Goal: Feedback & Contribution: Submit feedback/report problem

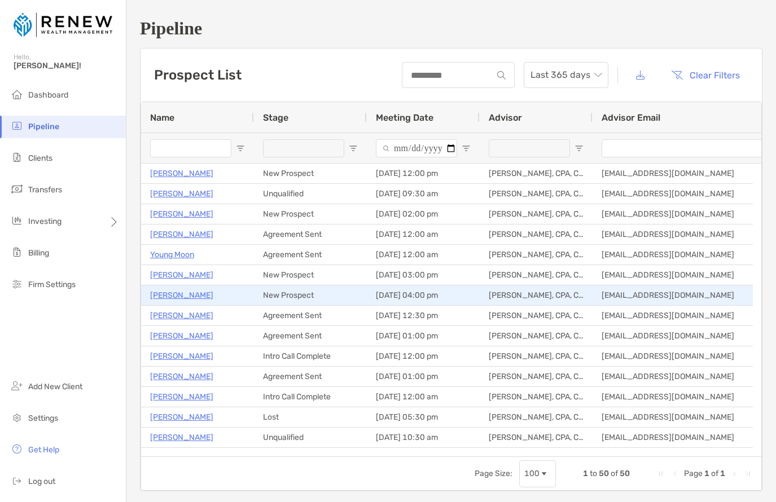
click at [185, 297] on p "[PERSON_NAME]" at bounding box center [181, 295] width 63 height 14
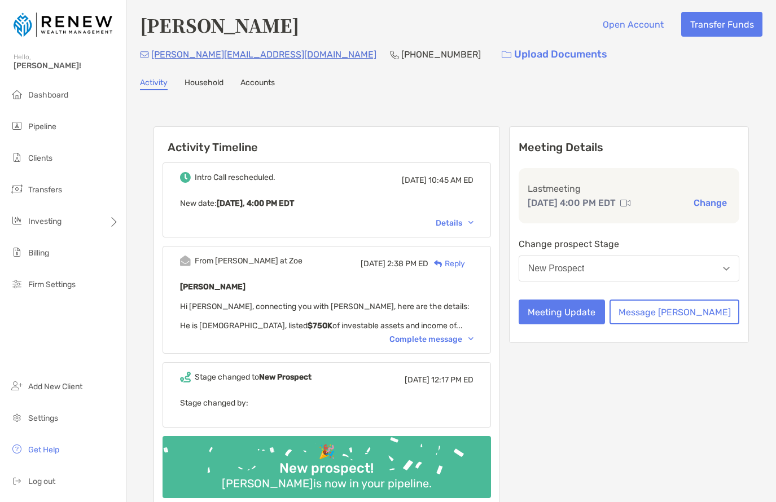
scroll to position [2, 0]
click at [567, 307] on button "Meeting Update" at bounding box center [561, 311] width 86 height 25
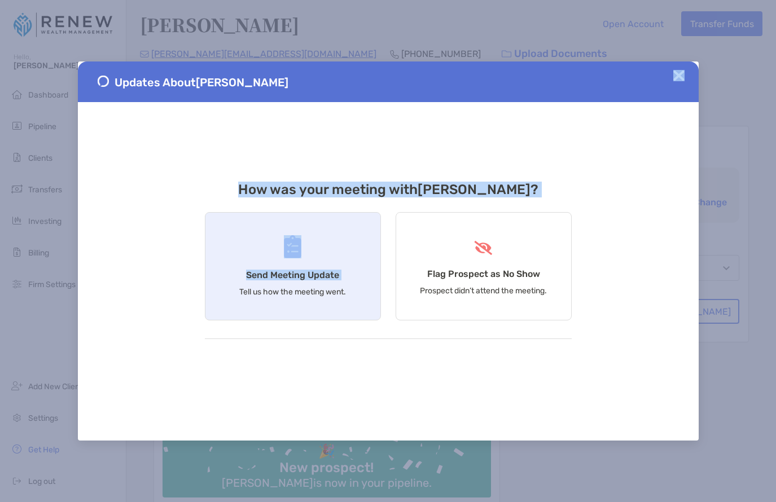
drag, startPoint x: 425, startPoint y: 85, endPoint x: 354, endPoint y: 280, distance: 207.0
click at [349, 282] on div "Updates About [PERSON_NAME] How was your meeting with [PERSON_NAME] ? Send Meet…" at bounding box center [388, 250] width 620 height 379
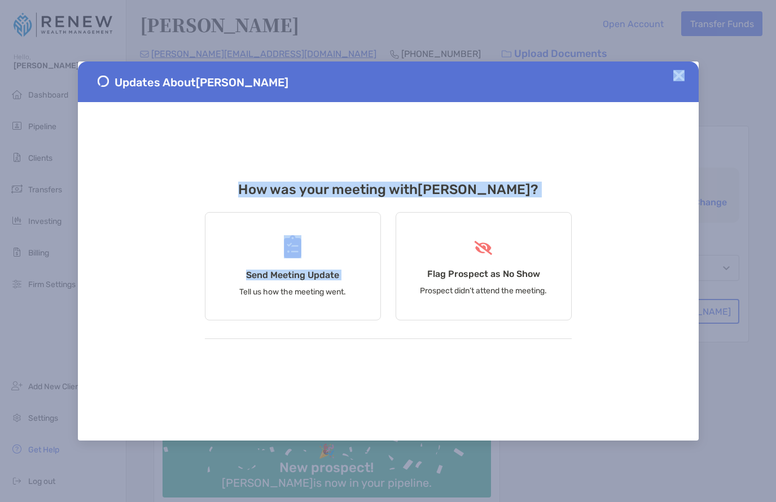
click at [683, 71] on img at bounding box center [678, 75] width 11 height 11
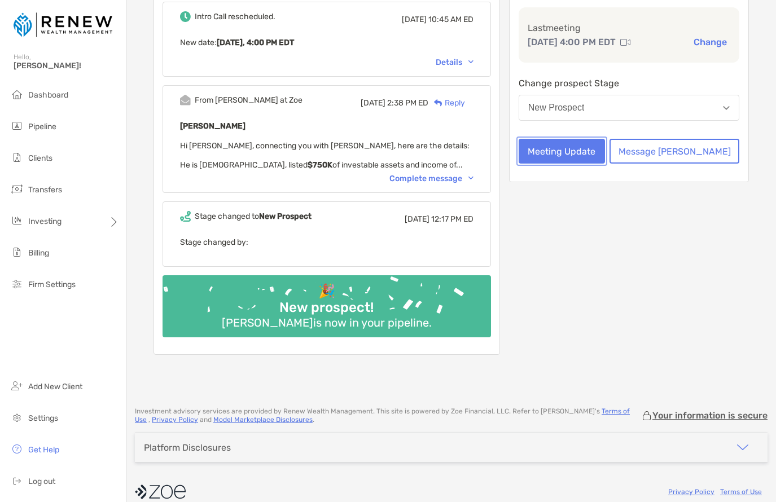
scroll to position [161, 0]
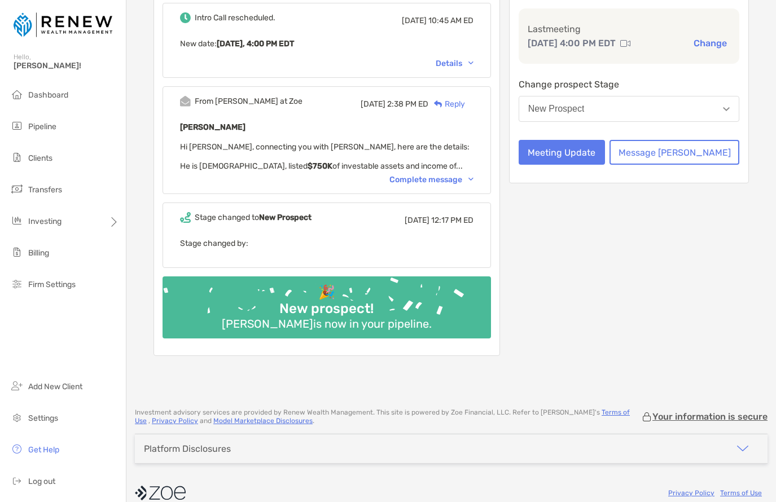
click at [447, 178] on div "Complete message" at bounding box center [431, 180] width 84 height 10
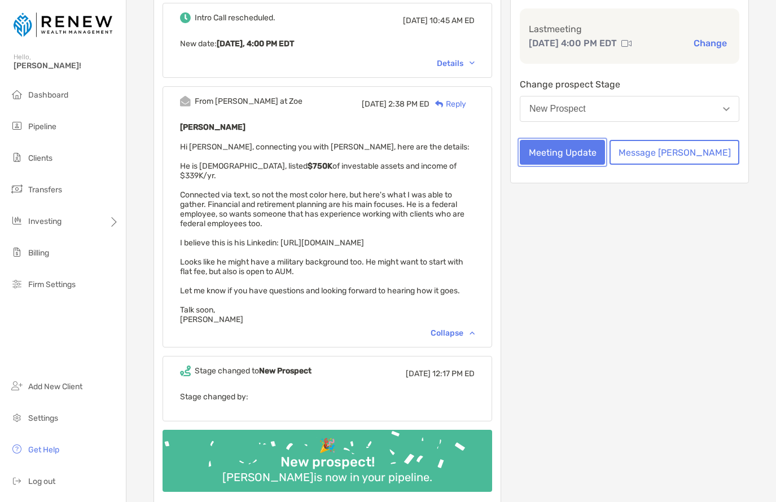
click at [605, 152] on button "Meeting Update" at bounding box center [561, 152] width 85 height 25
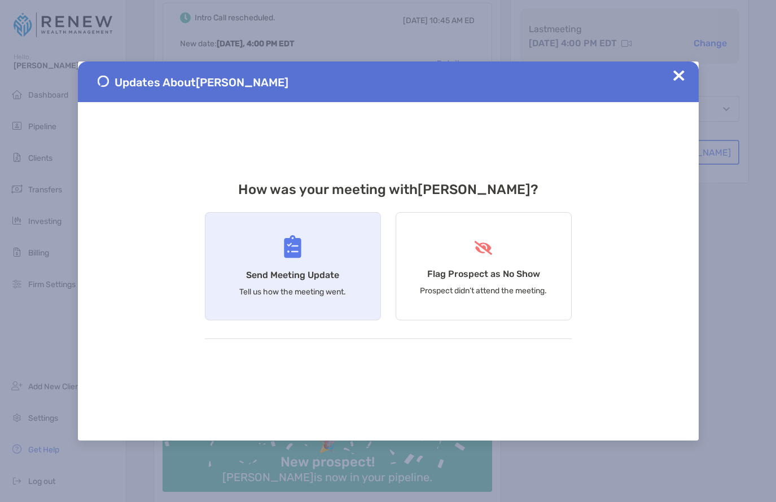
click at [316, 257] on div "Send Meeting Update Tell us how the meeting went." at bounding box center [293, 266] width 176 height 108
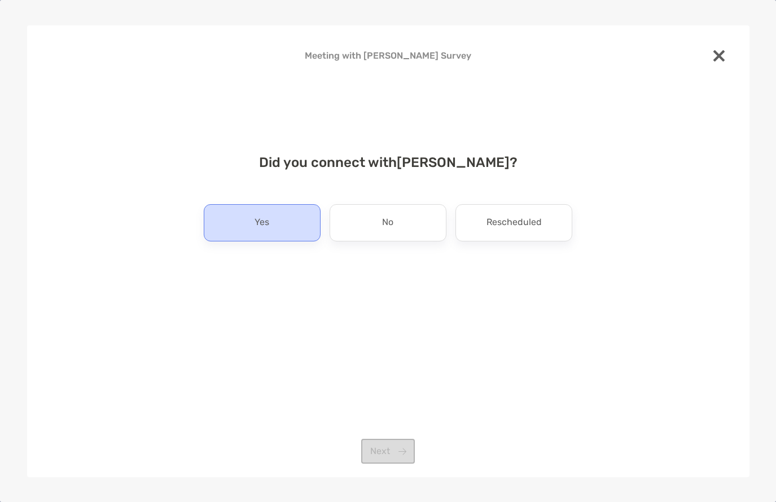
click at [287, 223] on div "Yes" at bounding box center [262, 222] width 117 height 37
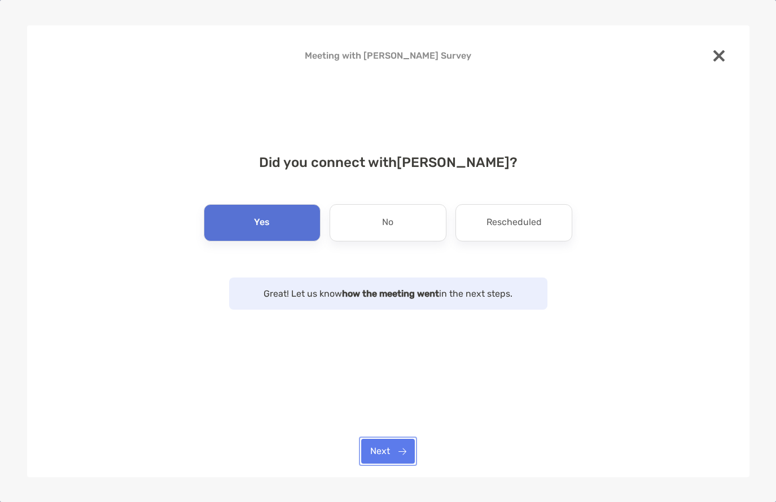
click at [401, 455] on button "Next" at bounding box center [388, 451] width 54 height 25
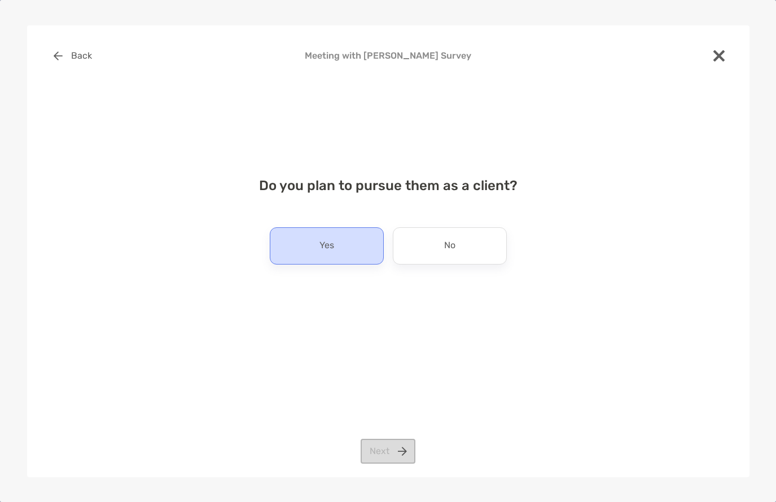
click at [354, 255] on div "Yes" at bounding box center [327, 245] width 114 height 37
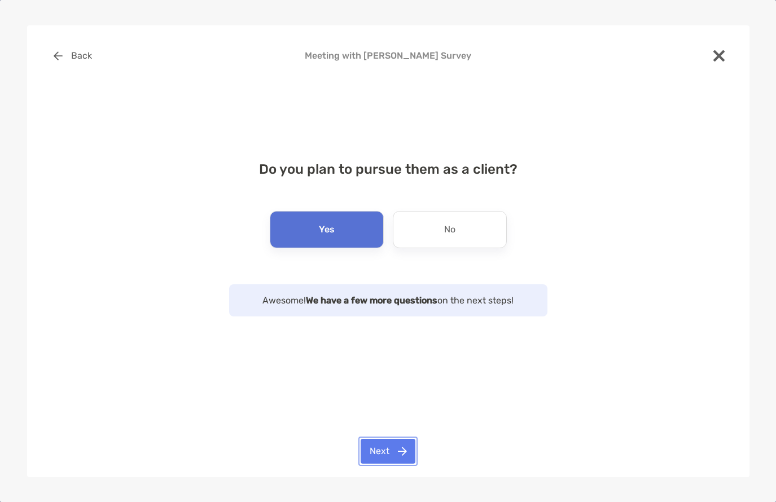
click at [390, 447] on button "Next" at bounding box center [387, 451] width 55 height 25
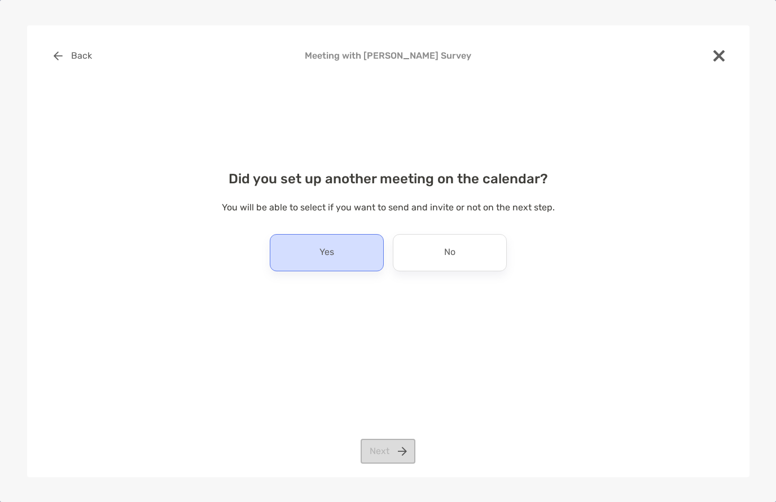
click at [358, 257] on div "Yes" at bounding box center [327, 252] width 114 height 37
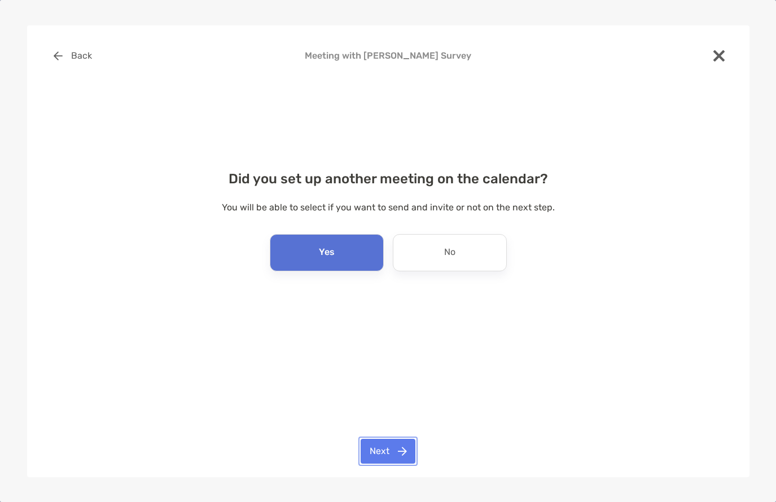
click at [396, 455] on button "Next" at bounding box center [387, 451] width 55 height 25
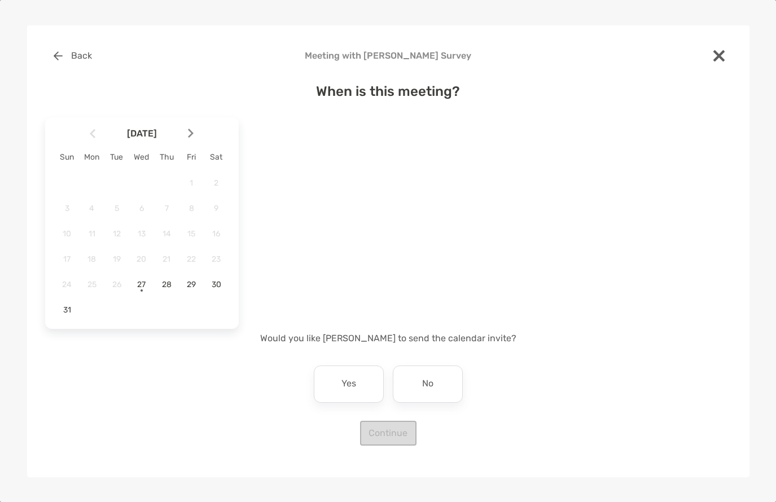
click at [193, 131] on img at bounding box center [191, 134] width 6 height 10
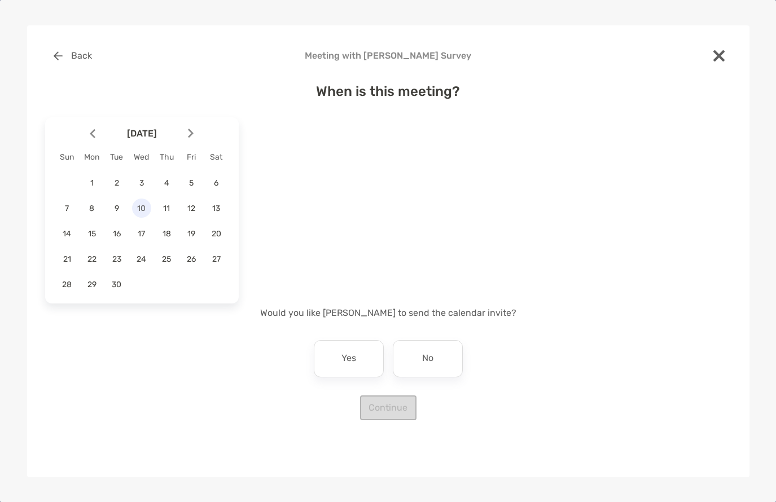
click at [141, 208] on span "10" at bounding box center [141, 209] width 19 height 10
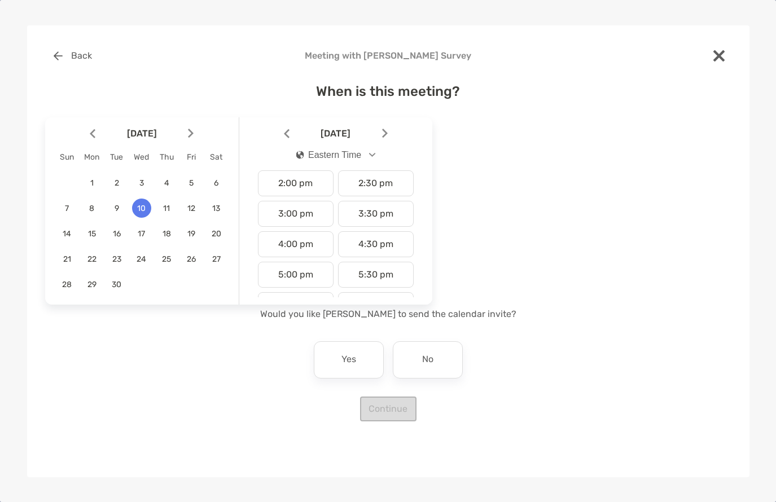
scroll to position [435, 0]
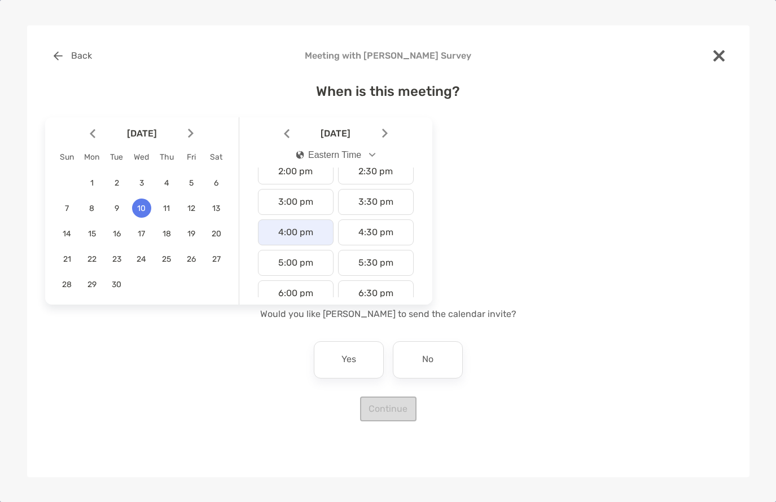
click at [301, 235] on div "4:00 pm" at bounding box center [296, 232] width 76 height 26
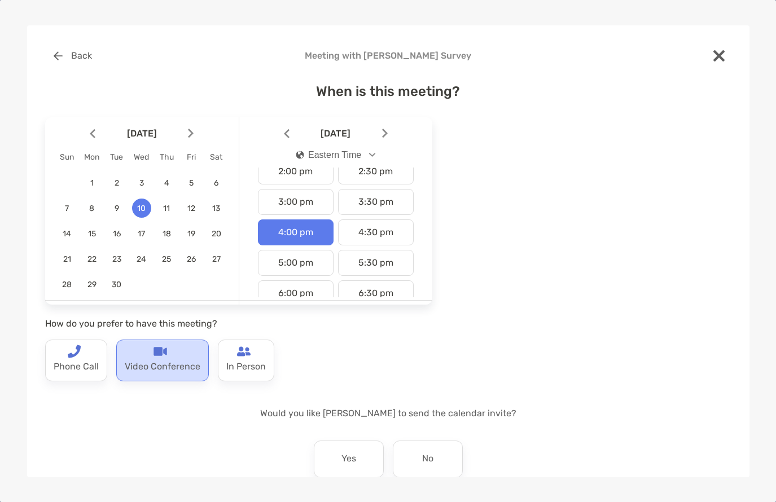
click at [154, 360] on p "Video Conference" at bounding box center [163, 367] width 76 height 18
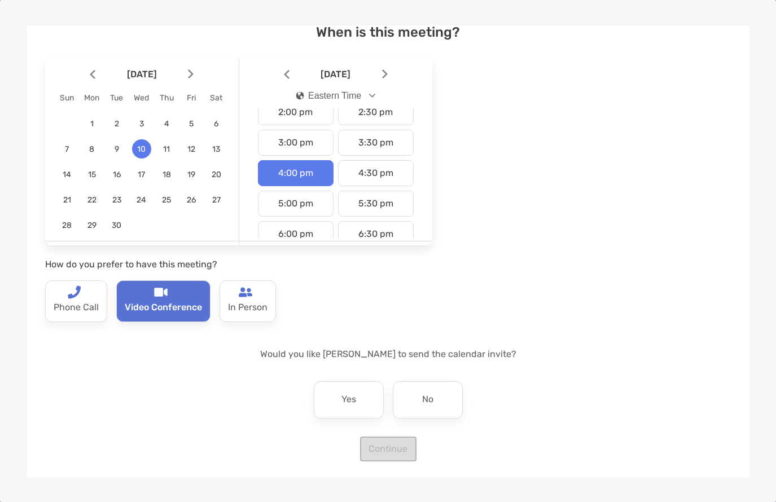
scroll to position [61, 0]
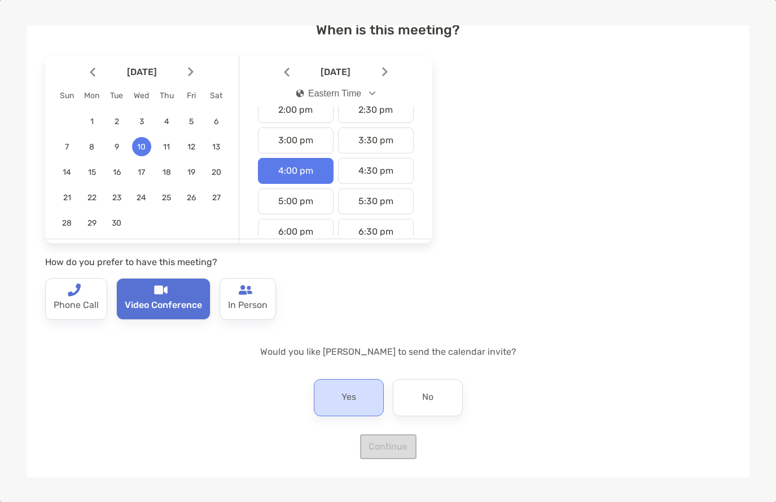
click at [341, 395] on p "Yes" at bounding box center [348, 398] width 15 height 18
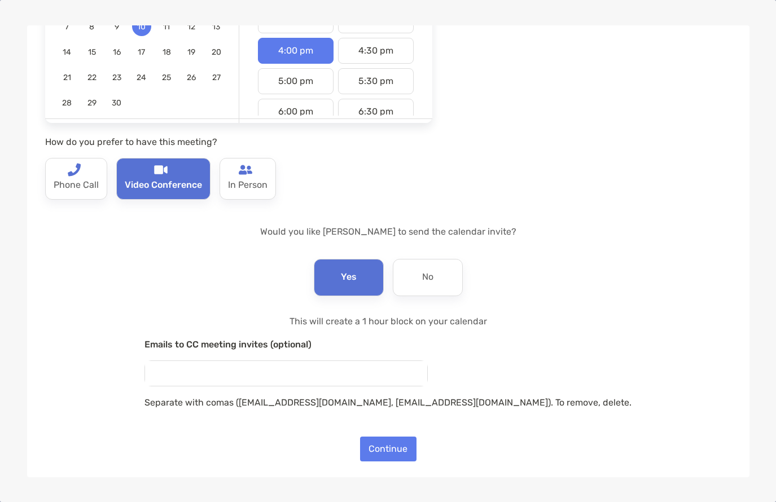
scroll to position [184, 0]
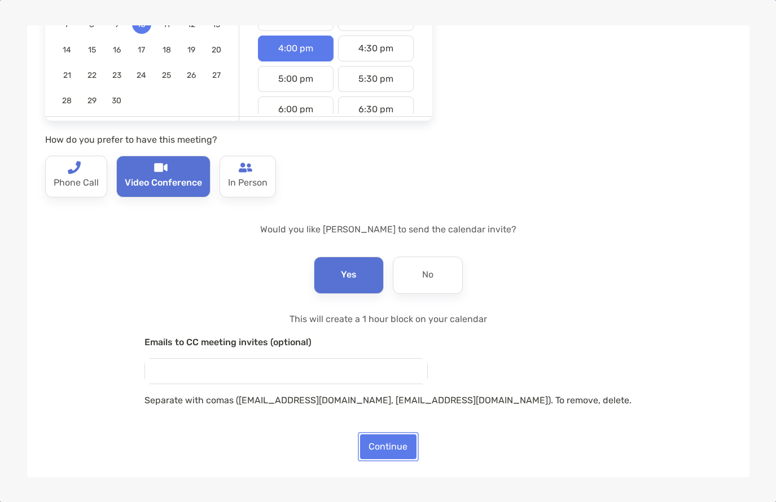
click at [381, 449] on button "Continue" at bounding box center [388, 446] width 56 height 25
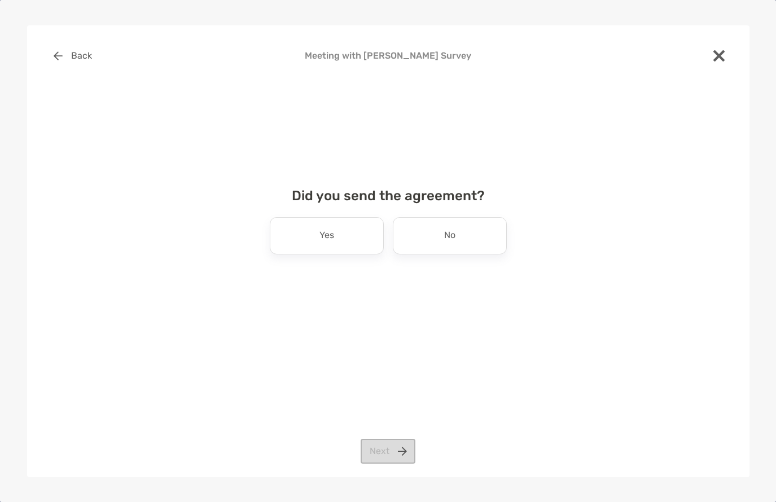
scroll to position [0, 0]
click at [364, 238] on div "Yes" at bounding box center [327, 235] width 114 height 37
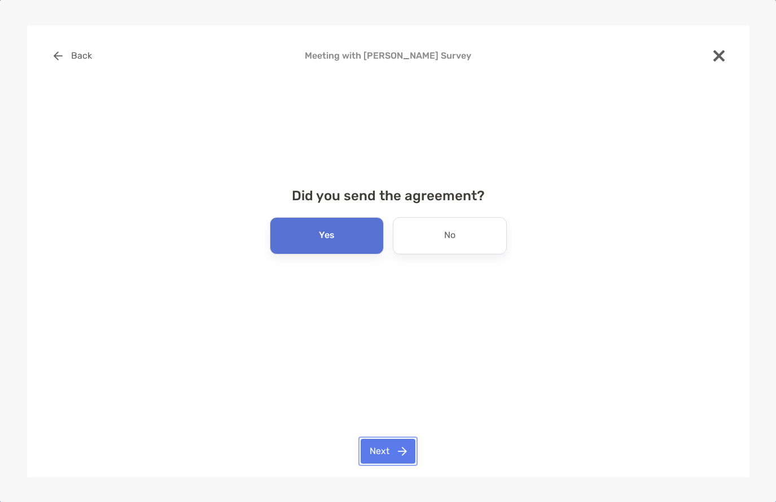
click at [397, 444] on button "Next" at bounding box center [387, 451] width 55 height 25
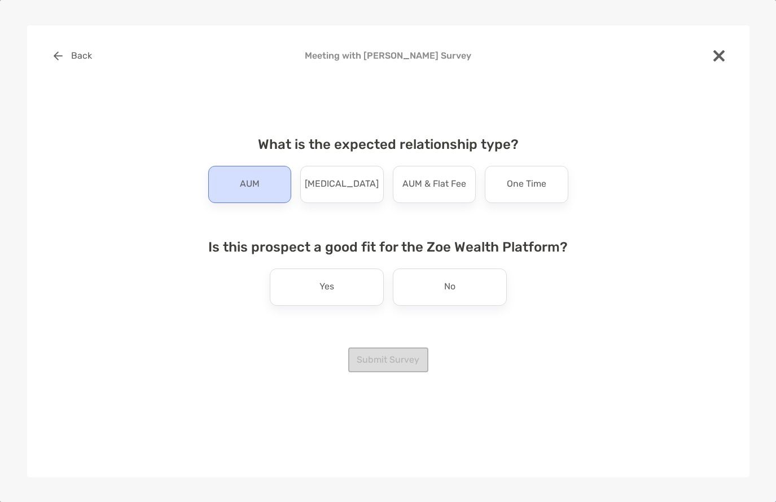
click at [258, 183] on p "AUM" at bounding box center [250, 184] width 20 height 18
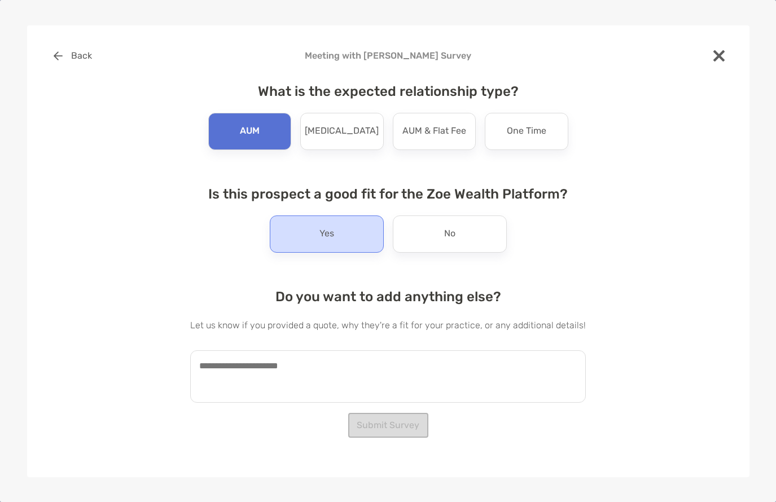
click at [309, 236] on div "Yes" at bounding box center [327, 233] width 114 height 37
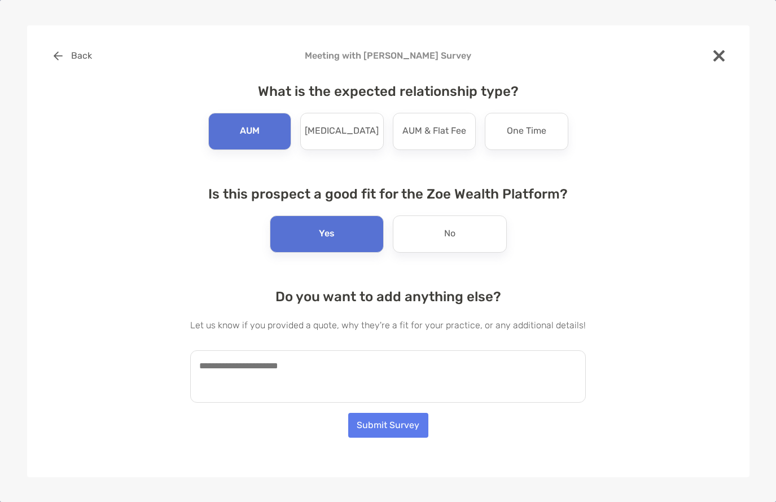
click at [305, 368] on textarea at bounding box center [387, 376] width 395 height 52
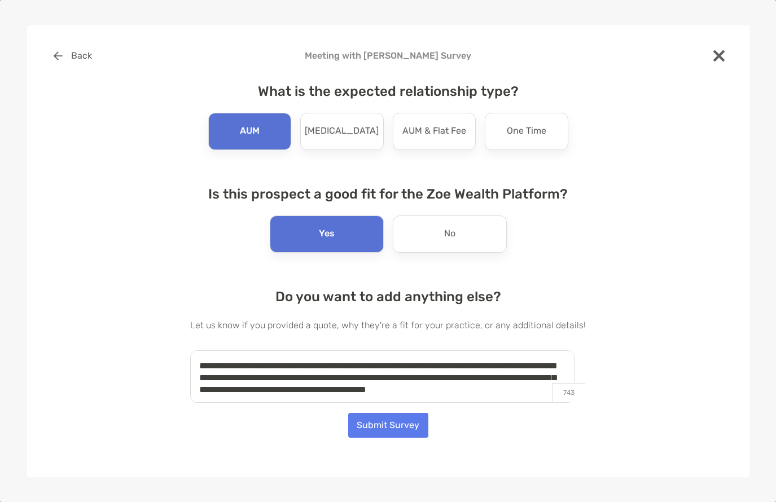
scroll to position [5, 0]
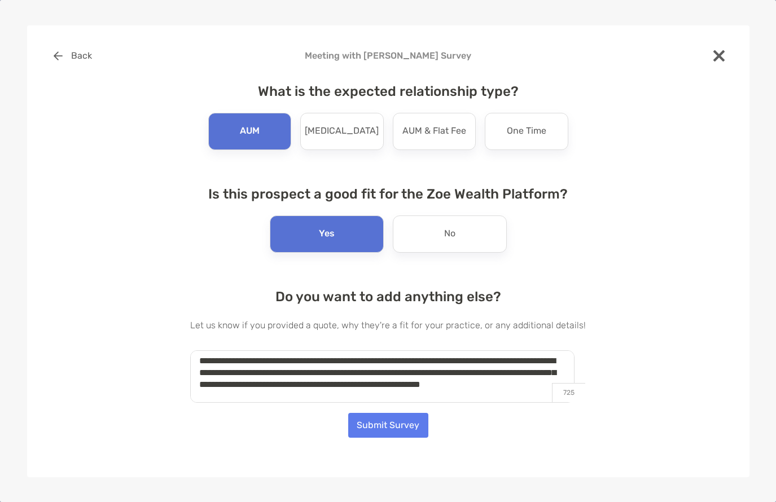
click at [347, 360] on textarea "**********" at bounding box center [382, 376] width 384 height 52
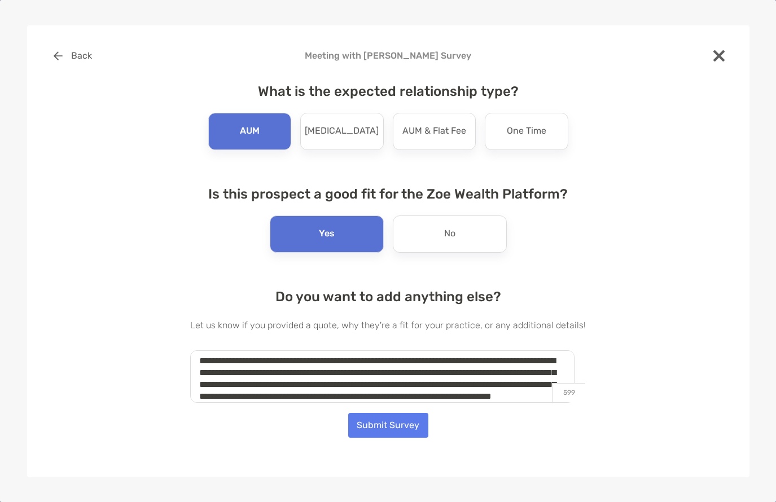
scroll to position [30, 0]
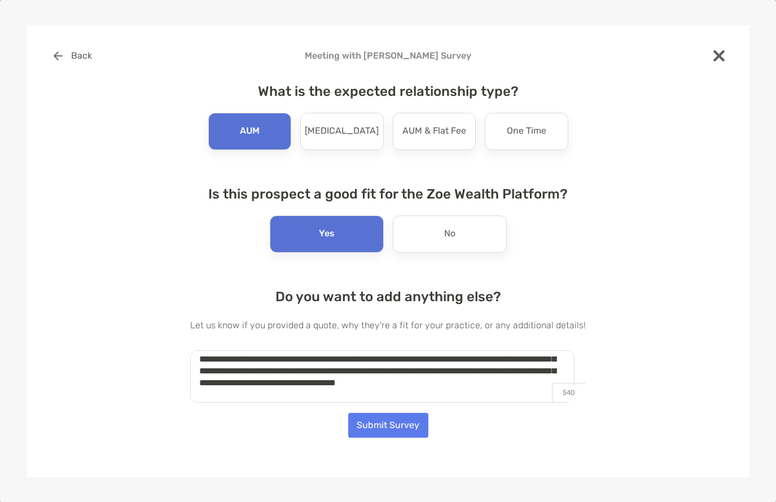
type textarea "**********"
click at [386, 425] on button "Submit Survey" at bounding box center [388, 425] width 80 height 25
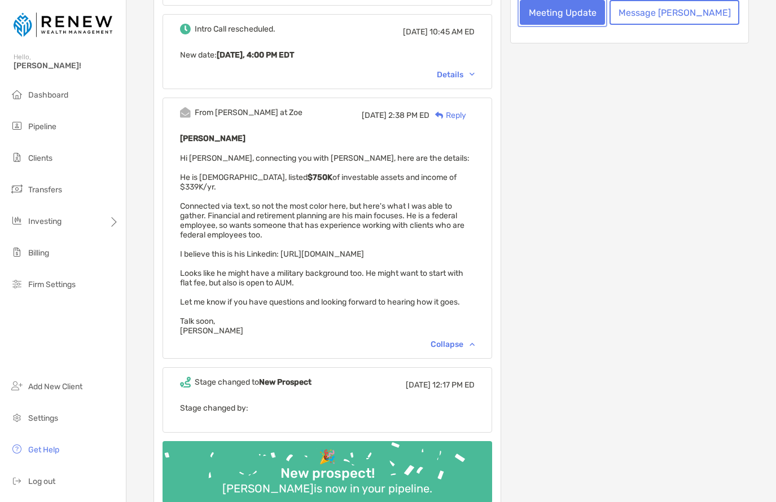
scroll to position [375, 0]
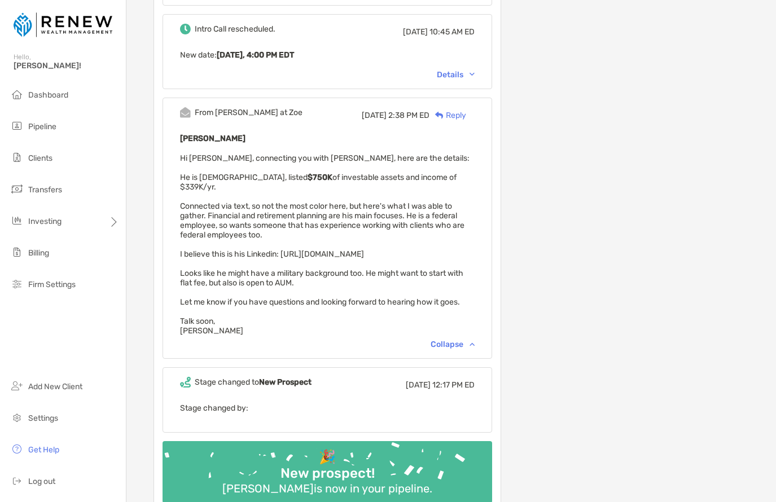
click at [474, 180] on div "[PERSON_NAME] Hi [PERSON_NAME], connecting you with [PERSON_NAME], here are the…" at bounding box center [327, 233] width 294 height 204
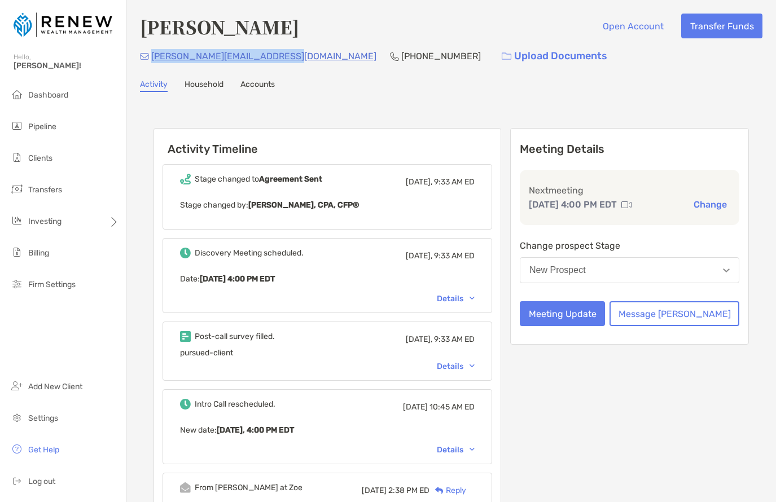
drag, startPoint x: 283, startPoint y: 57, endPoint x: 152, endPoint y: 61, distance: 130.9
click at [152, 61] on div "[PERSON_NAME][EMAIL_ADDRESS][DOMAIN_NAME] [PHONE_NUMBER] Upload Documents" at bounding box center [451, 56] width 622 height 24
copy p "[PERSON_NAME][EMAIL_ADDRESS][DOMAIN_NAME]"
